Goal: Information Seeking & Learning: Understand process/instructions

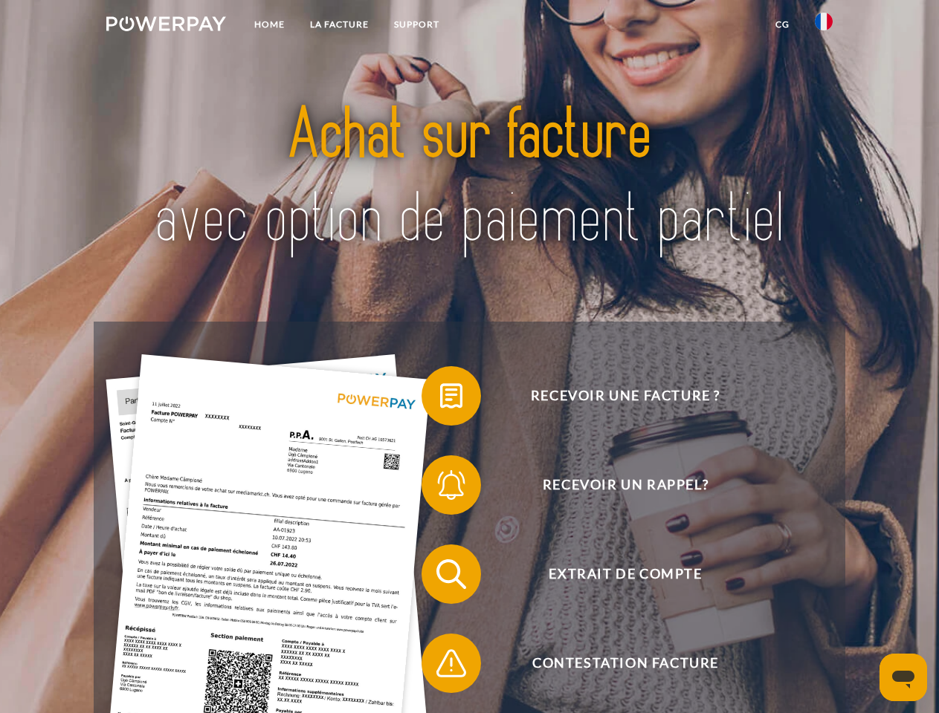
click at [166, 26] on img at bounding box center [166, 23] width 120 height 15
click at [823, 26] on img at bounding box center [823, 22] width 18 height 18
click at [782, 25] on link "CG" at bounding box center [781, 24] width 39 height 27
click at [440, 399] on span at bounding box center [429, 396] width 74 height 74
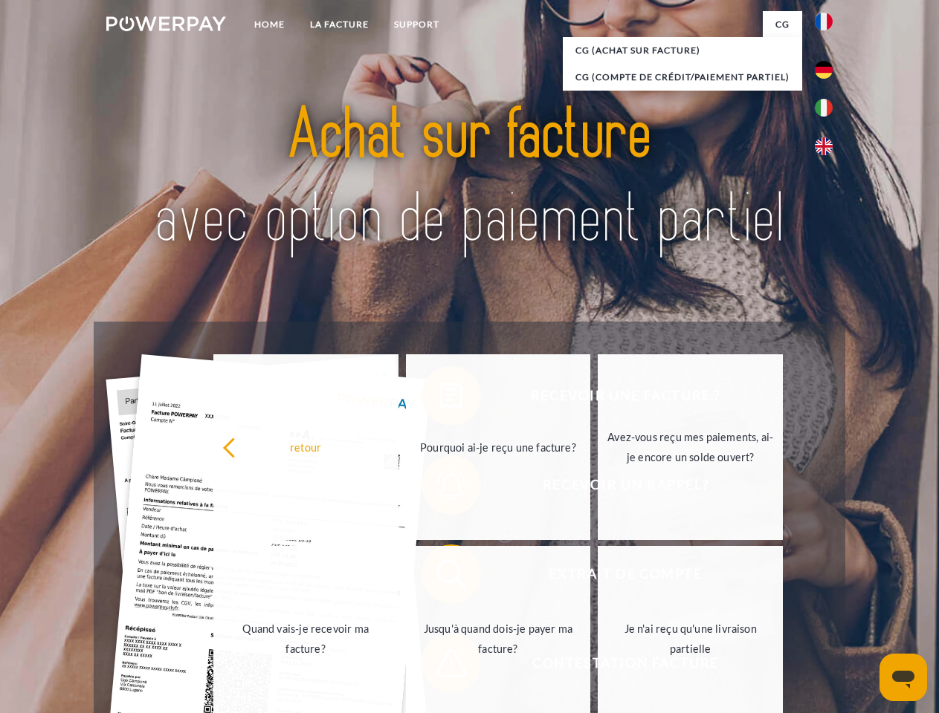
click at [440, 488] on div "Recevoir une facture ? Recevoir un rappel? Extrait de compte retour" at bounding box center [469, 619] width 751 height 594
click at [440, 577] on link "Jusqu'à quand dois-je payer ma facture?" at bounding box center [498, 639] width 185 height 186
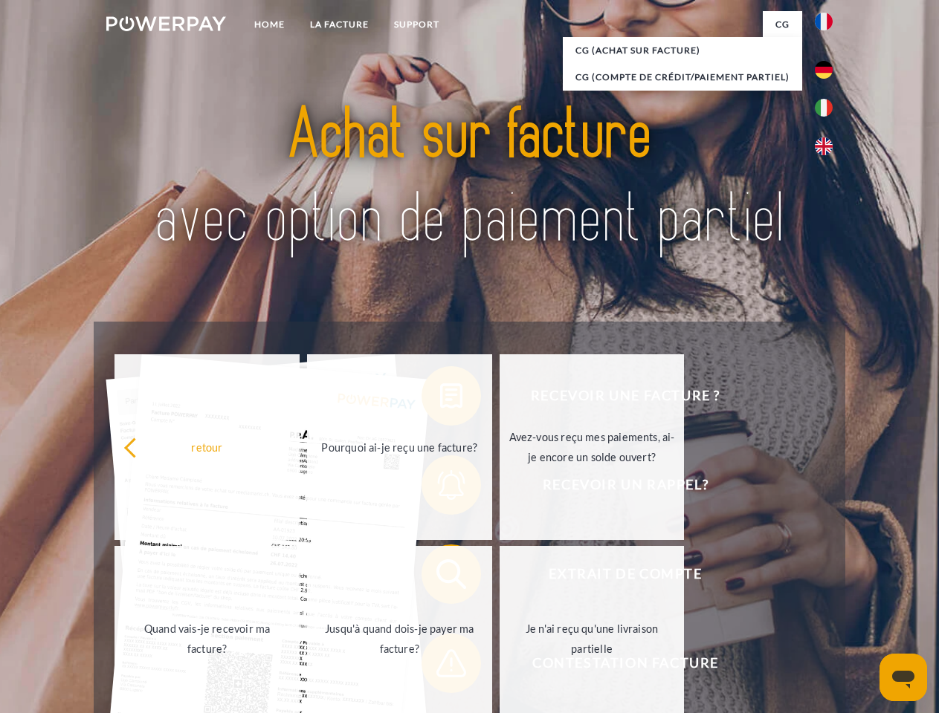
click at [440, 667] on span at bounding box center [429, 663] width 74 height 74
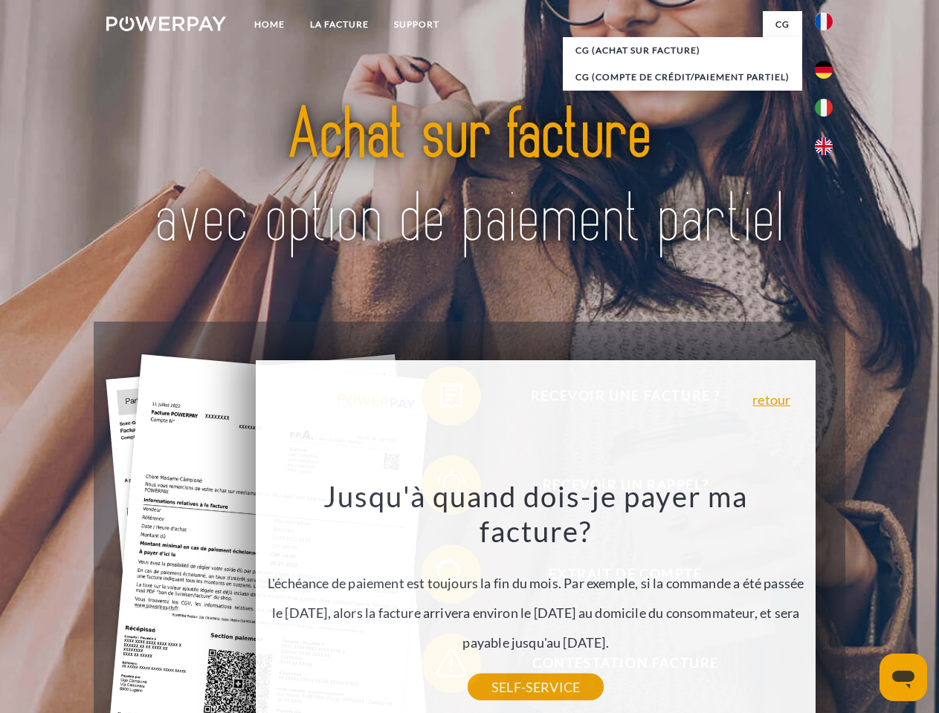
click at [903, 678] on icon "Ouvrir la fenêtre de messagerie" at bounding box center [903, 680] width 22 height 18
